Goal: Task Accomplishment & Management: Manage account settings

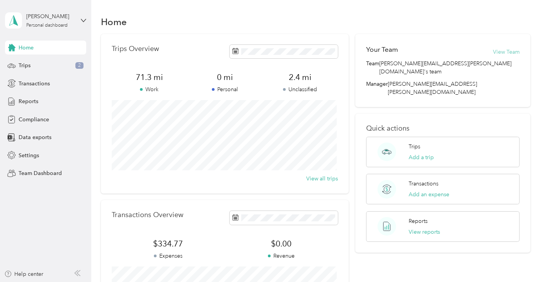
click at [510, 53] on button "View Team" at bounding box center [506, 52] width 27 height 8
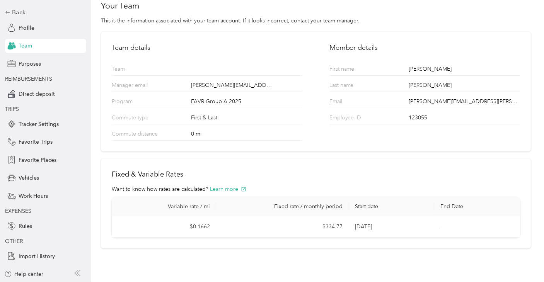
scroll to position [50, 0]
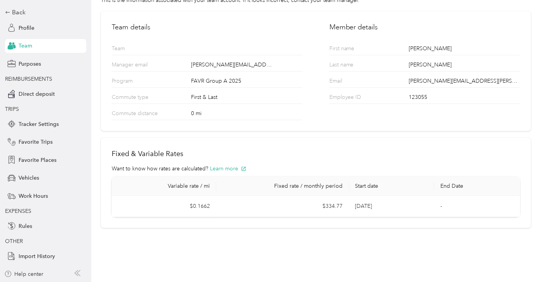
click at [22, 45] on span "Team" at bounding box center [26, 46] width 14 height 8
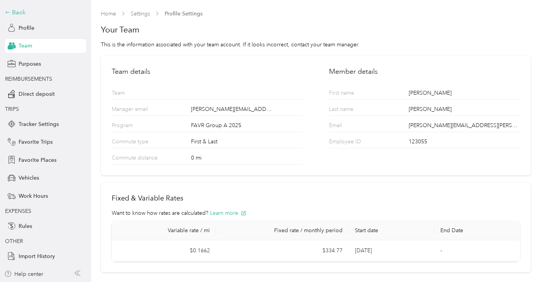
click at [14, 13] on div "Back" at bounding box center [43, 12] width 77 height 9
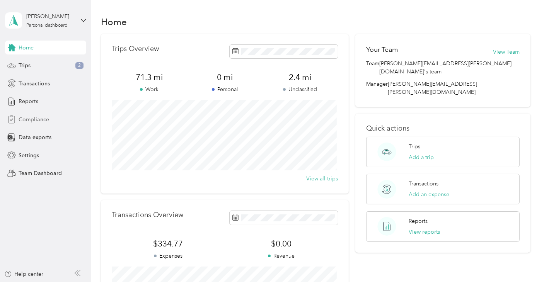
click at [29, 118] on span "Compliance" at bounding box center [34, 120] width 31 height 8
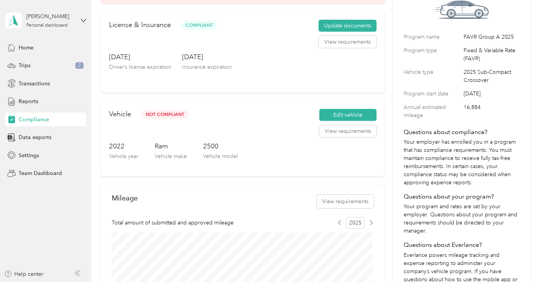
scroll to position [26, 0]
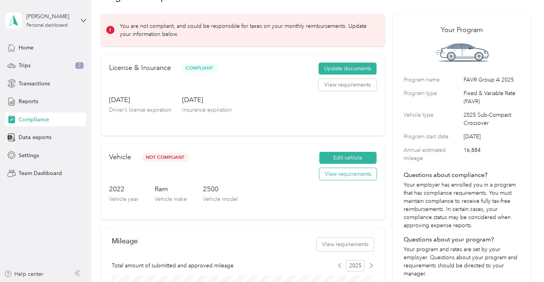
click at [340, 174] on button "View requirements" at bounding box center [348, 174] width 57 height 12
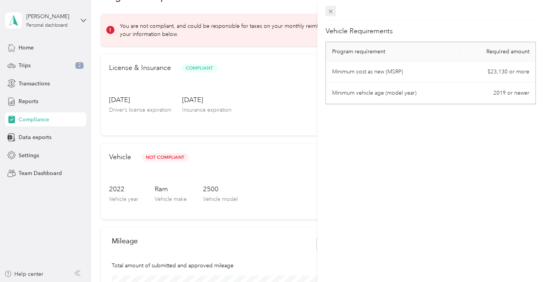
click at [332, 9] on icon at bounding box center [331, 11] width 7 height 7
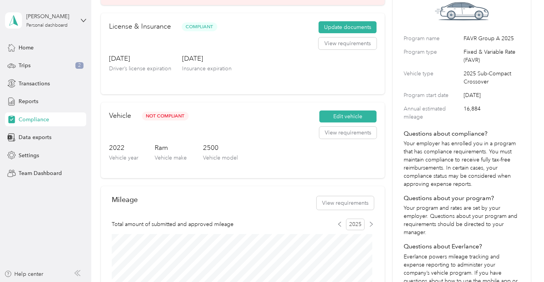
scroll to position [77, 0]
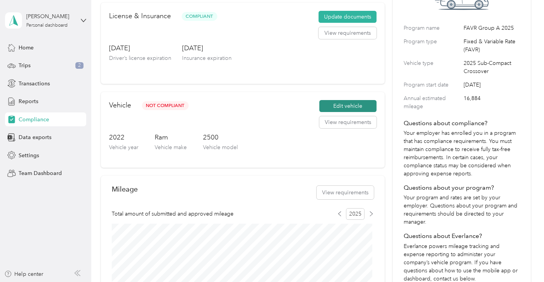
click at [347, 107] on button "Edit vehicle" at bounding box center [348, 106] width 57 height 12
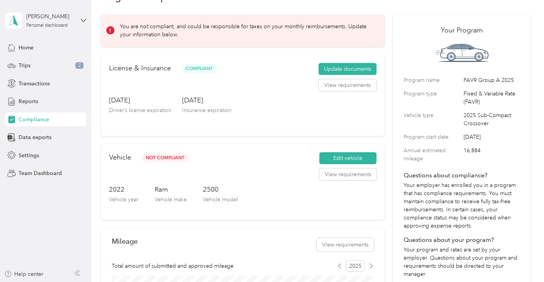
scroll to position [39, 0]
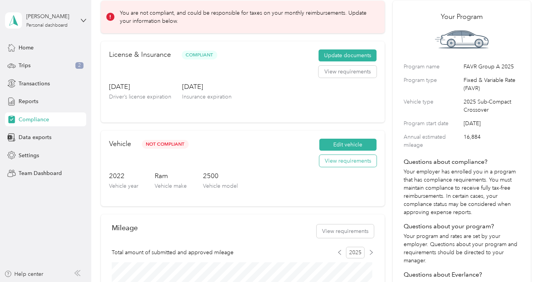
click at [345, 161] on button "View requirements" at bounding box center [348, 161] width 57 height 12
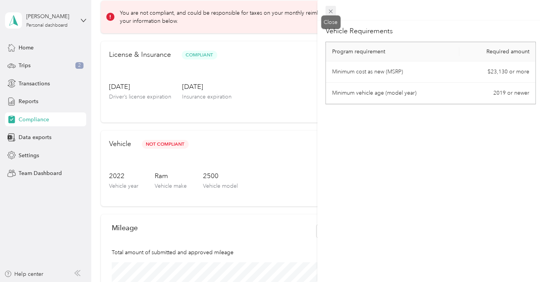
click at [331, 11] on icon at bounding box center [331, 11] width 7 height 7
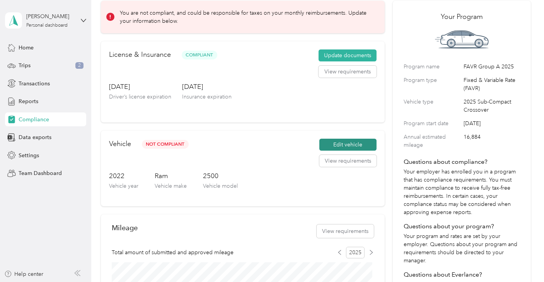
click at [344, 145] on button "Edit vehicle" at bounding box center [348, 145] width 57 height 12
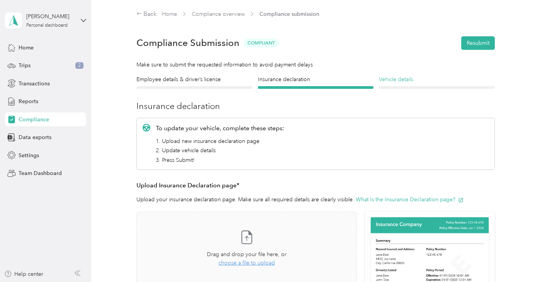
click at [400, 80] on h4 "Vehicle details" at bounding box center [437, 79] width 116 height 8
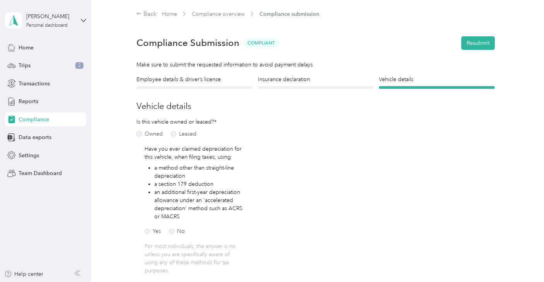
click at [303, 85] on div "Insurance declaration Insurance" at bounding box center [316, 82] width 116 height 14
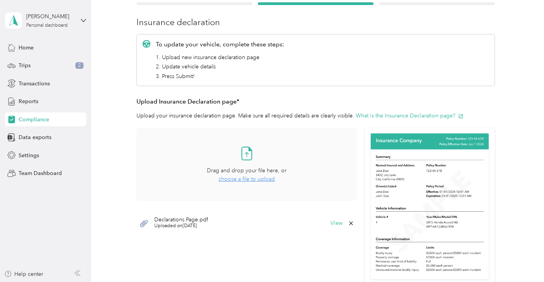
scroll to position [39, 0]
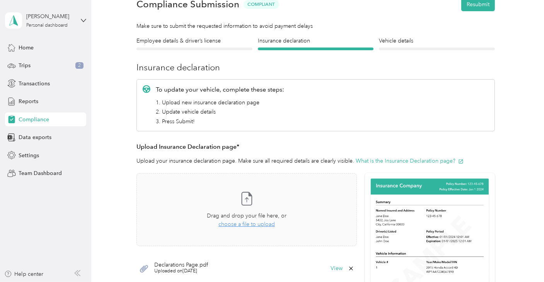
click at [195, 50] on div at bounding box center [195, 49] width 116 height 3
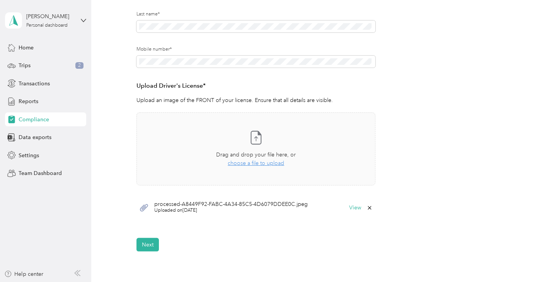
scroll to position [155, 0]
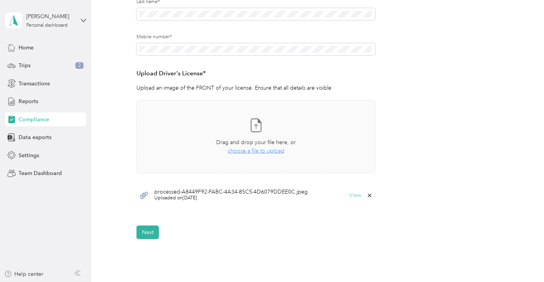
click at [352, 197] on button "View" at bounding box center [355, 195] width 12 height 5
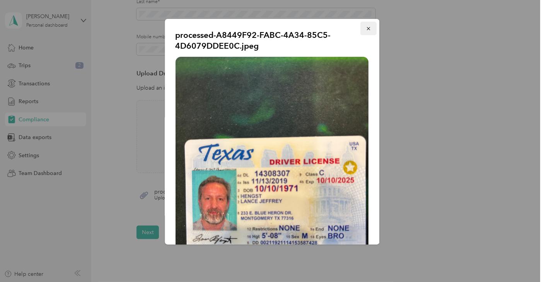
click at [366, 28] on icon "button" at bounding box center [368, 28] width 5 height 5
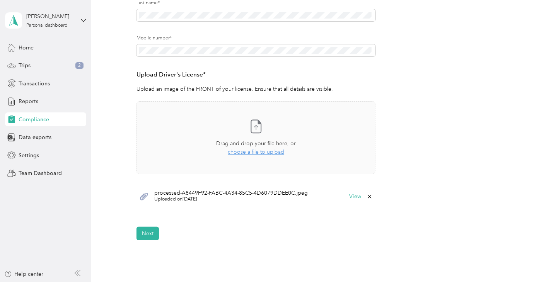
scroll to position [0, 0]
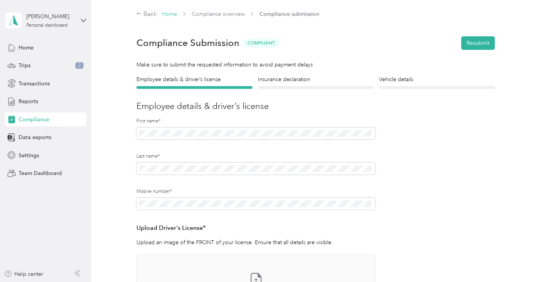
click at [171, 14] on link "Home" at bounding box center [169, 14] width 15 height 7
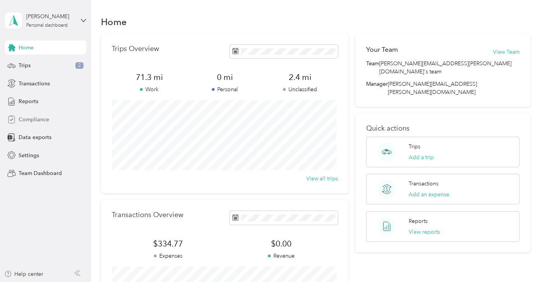
click at [33, 120] on span "Compliance" at bounding box center [34, 120] width 31 height 8
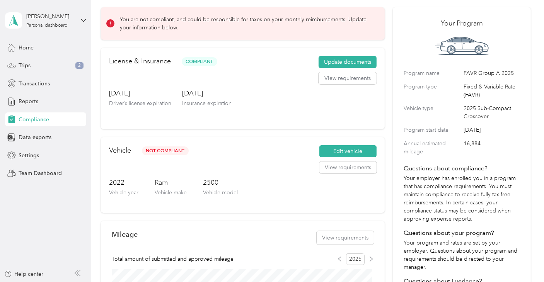
scroll to position [77, 0]
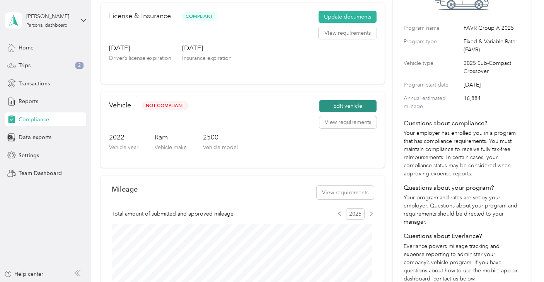
click at [351, 104] on button "Edit vehicle" at bounding box center [348, 106] width 57 height 12
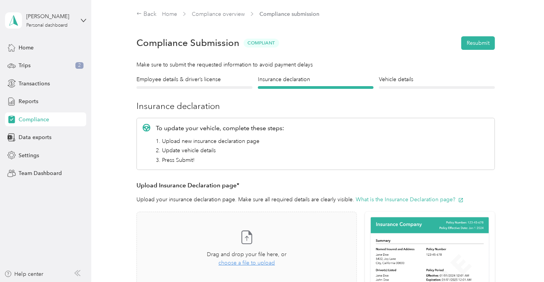
click at [395, 87] on div at bounding box center [437, 87] width 116 height 3
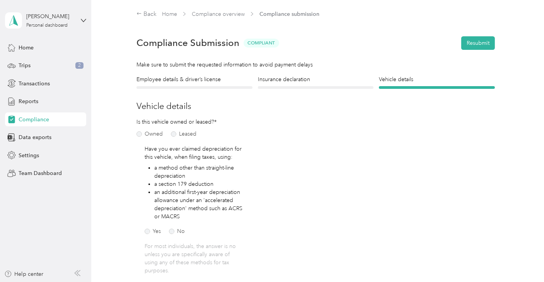
click at [224, 88] on div at bounding box center [195, 87] width 116 height 3
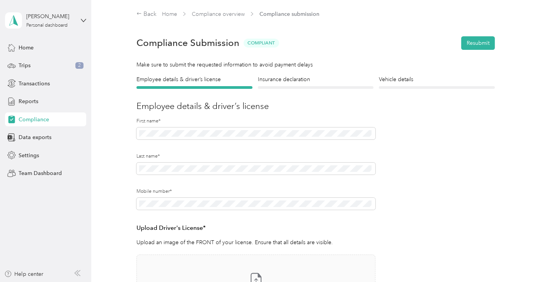
click at [432, 86] on div "Vehicle details Vehicle" at bounding box center [437, 82] width 116 height 14
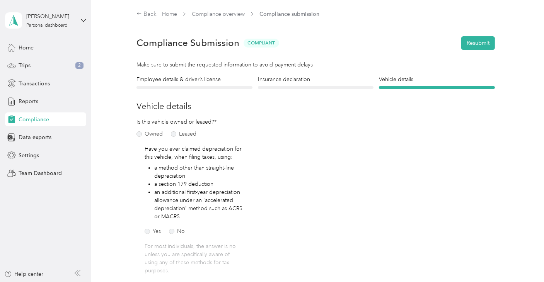
click at [36, 120] on span "Compliance" at bounding box center [34, 120] width 31 height 8
click at [34, 122] on span "Compliance" at bounding box center [34, 120] width 31 height 8
click at [146, 14] on div "Back" at bounding box center [147, 14] width 20 height 9
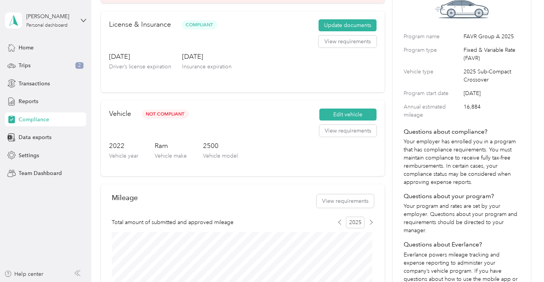
scroll to position [77, 0]
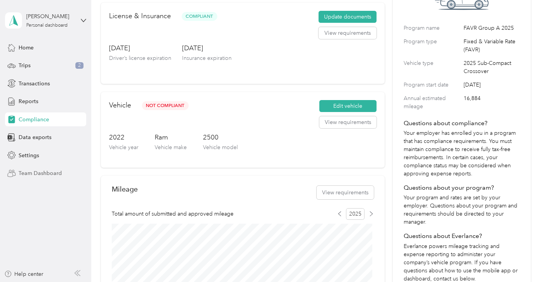
click at [42, 172] on span "Team Dashboard" at bounding box center [40, 173] width 43 height 8
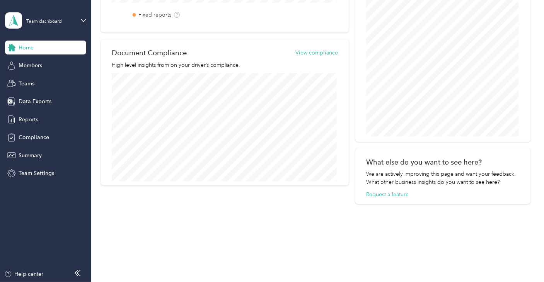
scroll to position [346, 0]
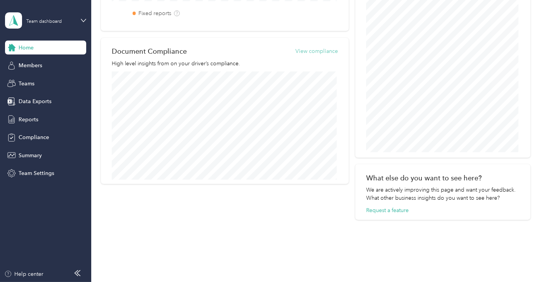
click at [320, 50] on button "View compliance" at bounding box center [317, 51] width 43 height 8
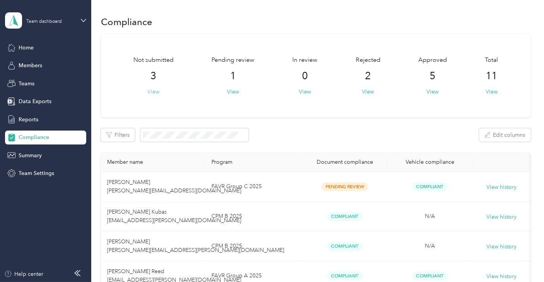
click at [155, 92] on button "View" at bounding box center [153, 92] width 12 height 8
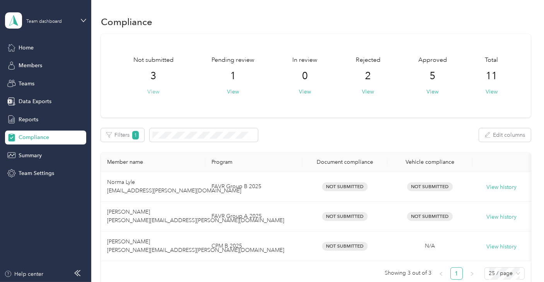
click at [154, 91] on button "View" at bounding box center [153, 92] width 12 height 8
click at [366, 92] on button "View" at bounding box center [368, 92] width 12 height 8
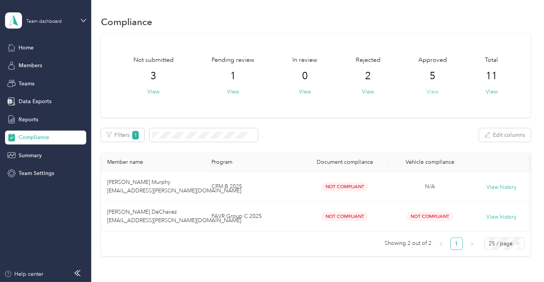
click at [431, 92] on button "View" at bounding box center [433, 92] width 12 height 8
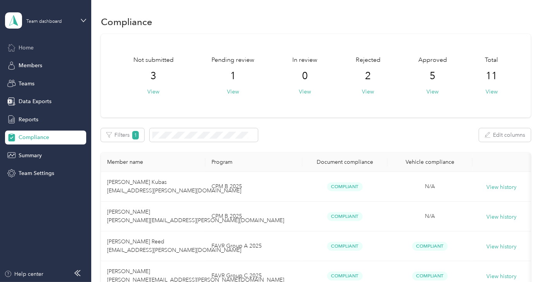
click at [26, 48] on span "Home" at bounding box center [26, 48] width 15 height 8
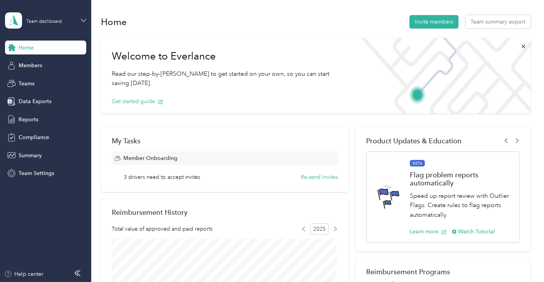
click at [84, 22] on icon at bounding box center [83, 20] width 5 height 3
click at [56, 81] on div "Personal dashboard" at bounding box center [129, 80] width 239 height 14
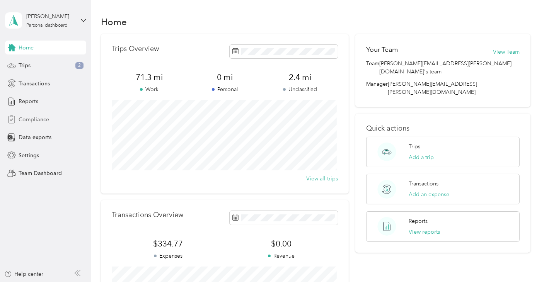
click at [34, 121] on span "Compliance" at bounding box center [34, 120] width 31 height 8
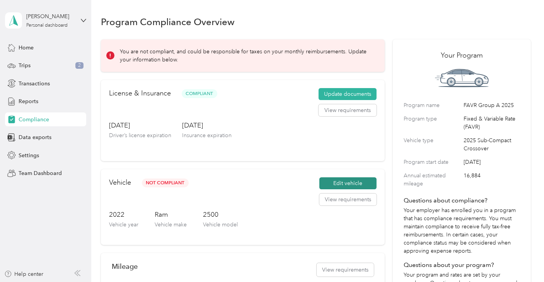
click at [347, 183] on button "Edit vehicle" at bounding box center [348, 184] width 57 height 12
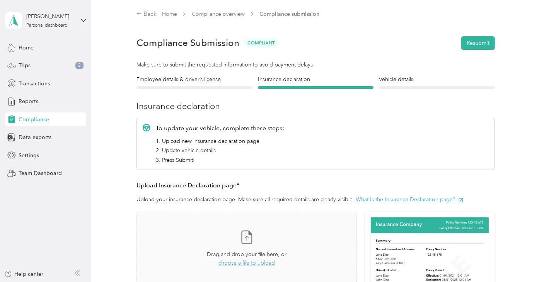
click at [33, 118] on span "Compliance" at bounding box center [34, 120] width 31 height 8
click at [171, 13] on link "Home" at bounding box center [169, 14] width 15 height 7
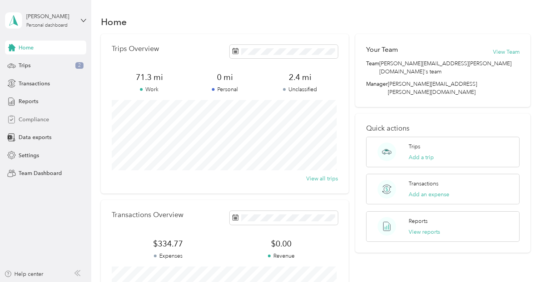
click at [36, 118] on span "Compliance" at bounding box center [34, 120] width 31 height 8
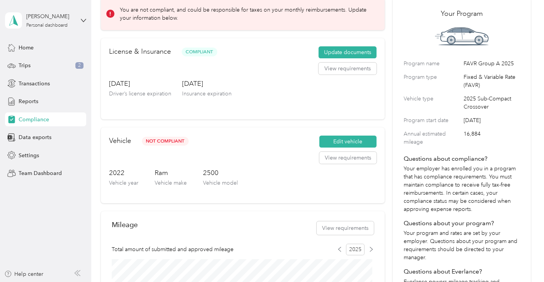
scroll to position [77, 0]
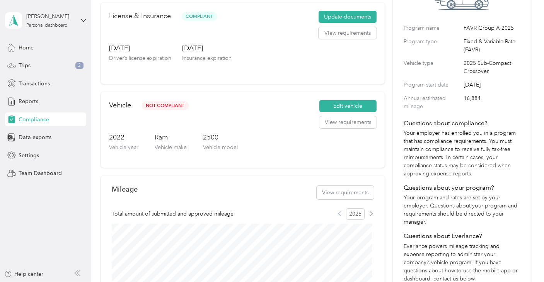
click at [339, 215] on icon at bounding box center [340, 214] width 3 height 4
click at [337, 214] on icon at bounding box center [339, 214] width 5 height 5
click at [339, 214] on icon at bounding box center [340, 214] width 3 height 4
click at [370, 215] on icon at bounding box center [371, 214] width 3 height 4
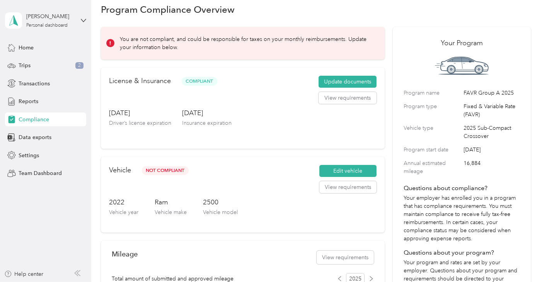
scroll to position [0, 0]
